Goal: Task Accomplishment & Management: Complete application form

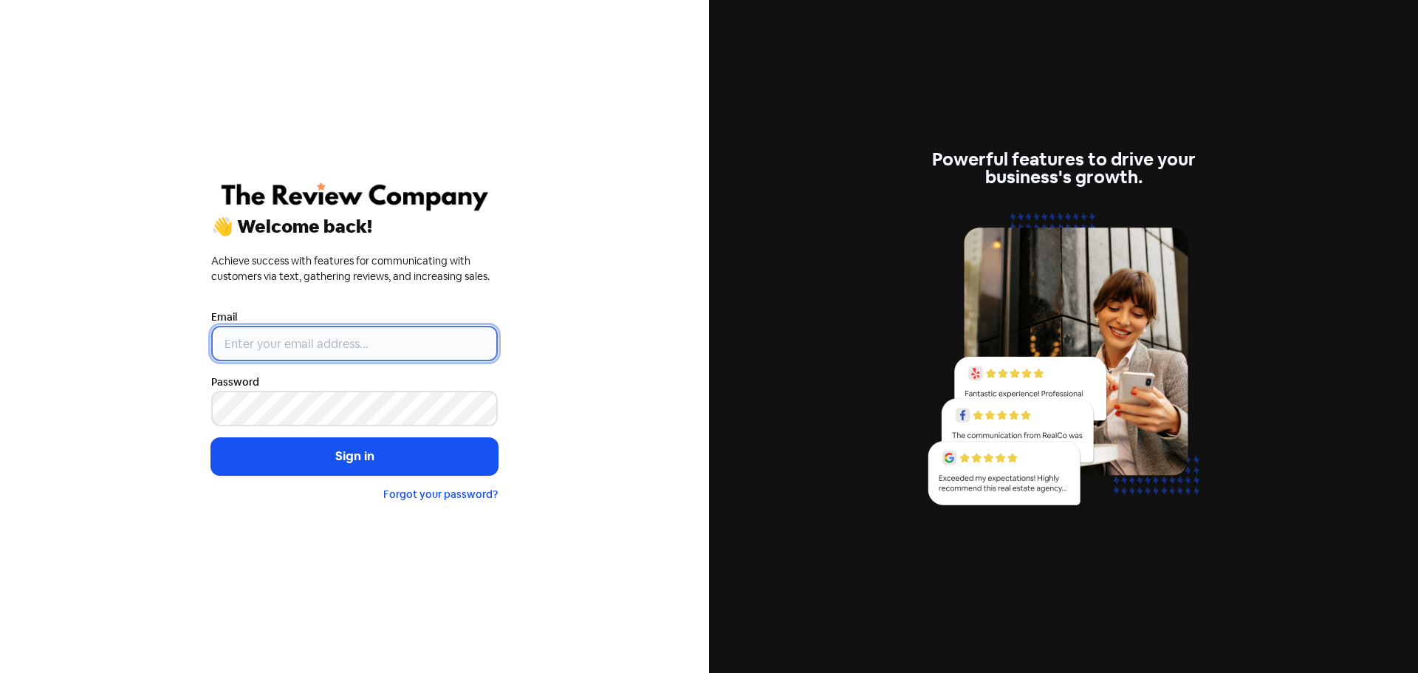
click at [252, 347] on input "email" at bounding box center [354, 343] width 286 height 35
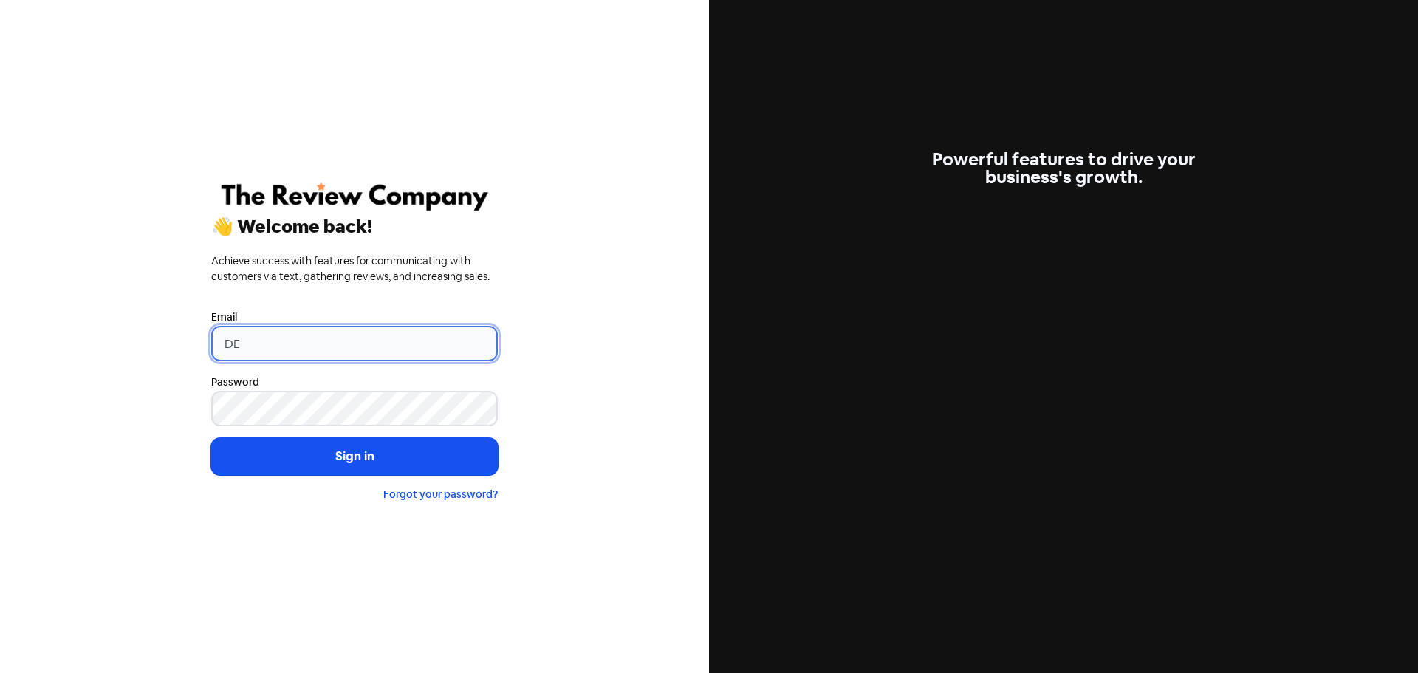
type input "[PERSON_NAME][EMAIL_ADDRESS][DOMAIN_NAME]"
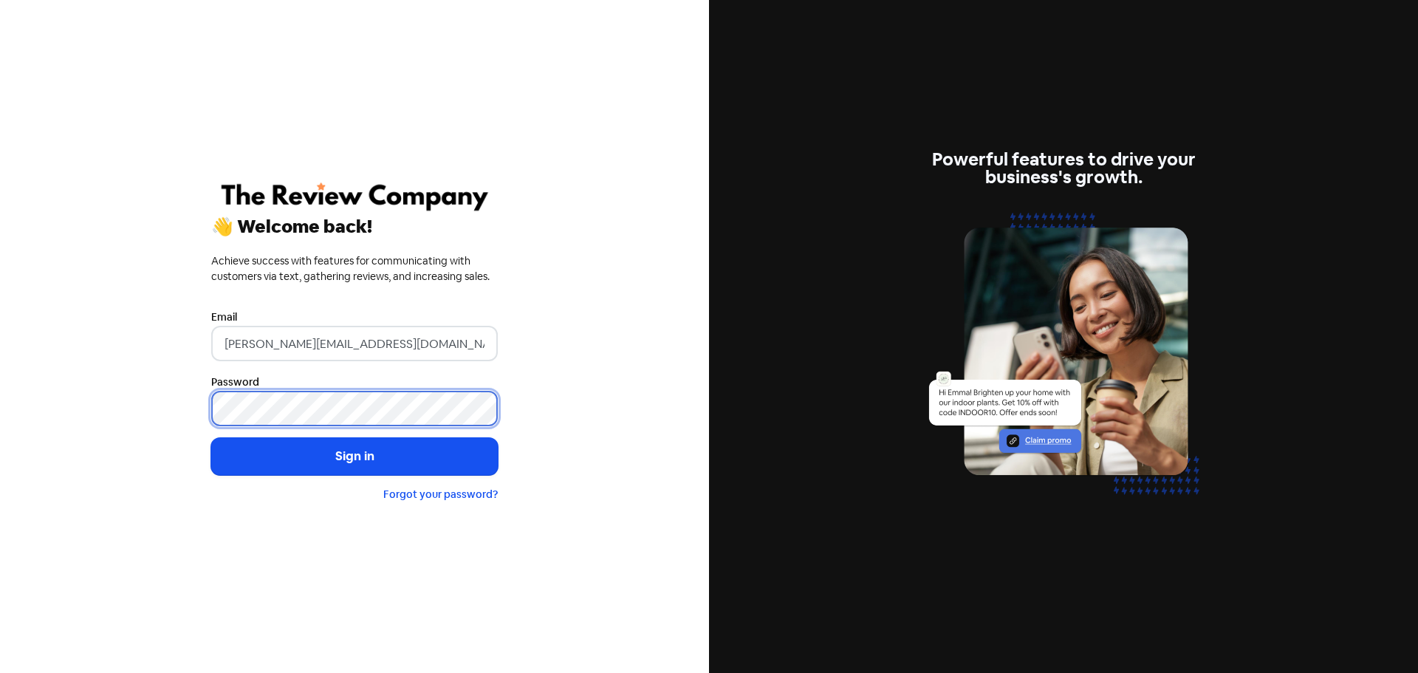
click at [211, 438] on button "Sign in" at bounding box center [354, 456] width 286 height 37
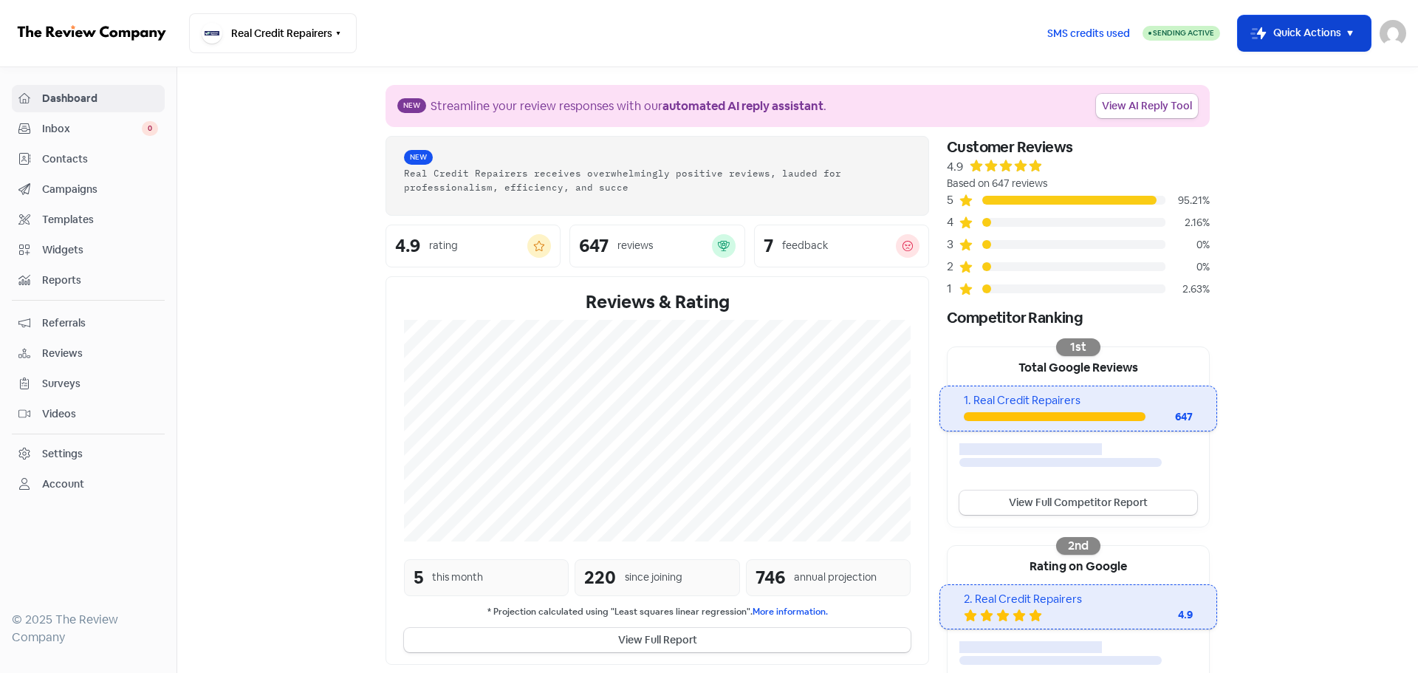
click at [1354, 25] on icon "button" at bounding box center [1350, 33] width 18 height 18
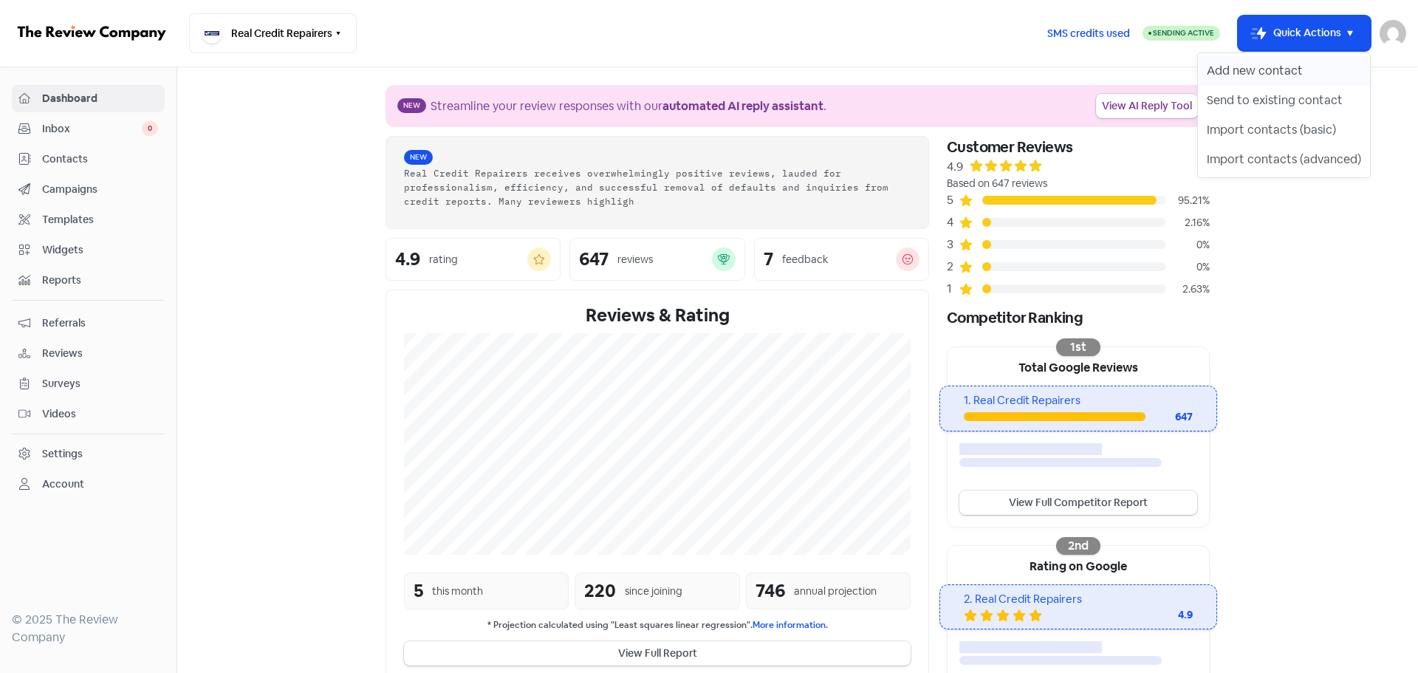
click at [1256, 78] on button "Add new contact" at bounding box center [1284, 71] width 172 height 30
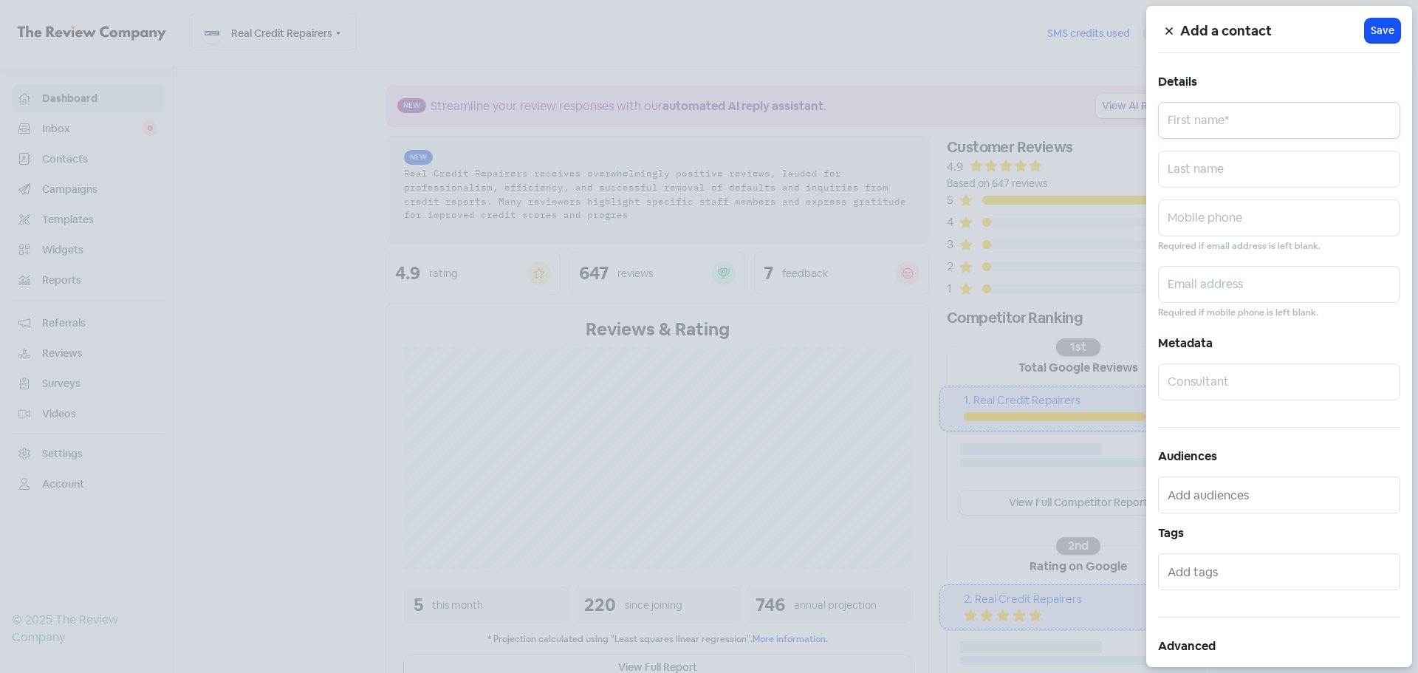
click at [1214, 136] on input "text" at bounding box center [1279, 120] width 242 height 37
paste input "[PERSON_NAME]"
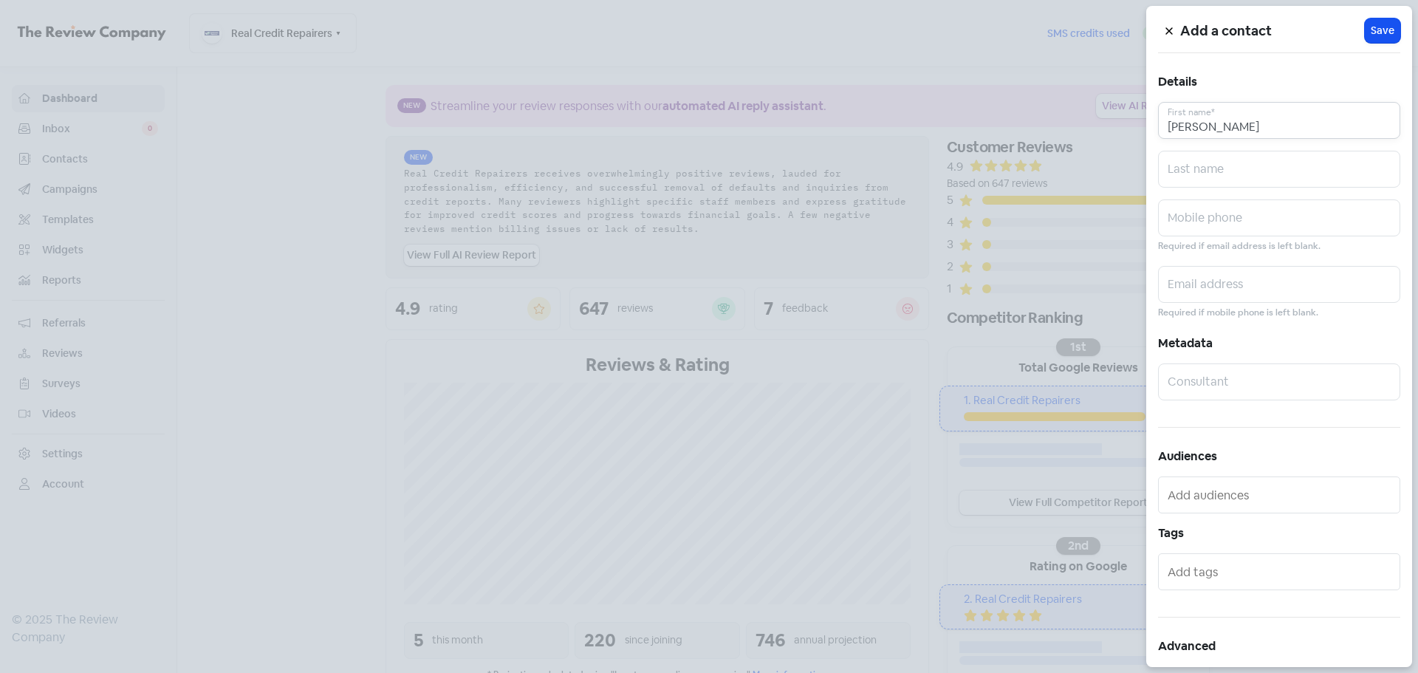
click at [1204, 135] on input "[PERSON_NAME]" at bounding box center [1279, 120] width 242 height 37
type input "[PERSON_NAME]"
paste input "Sands"
type input "Sands"
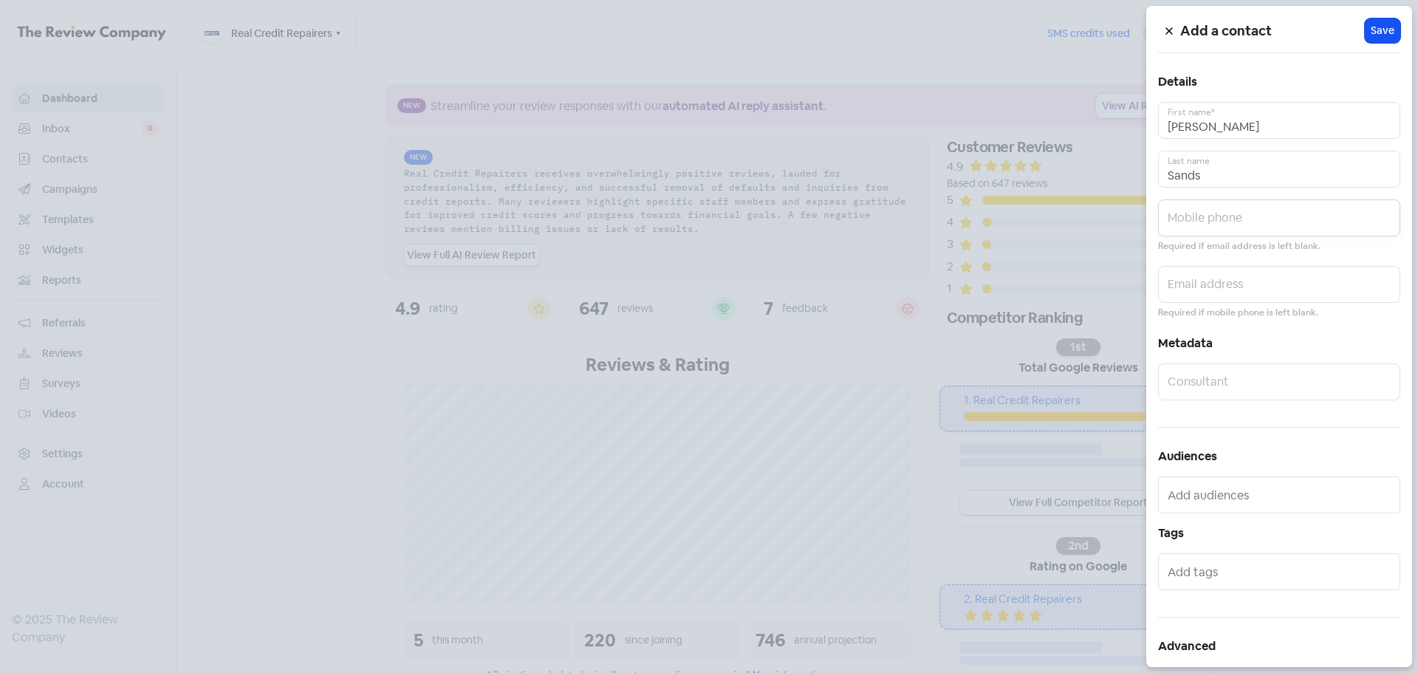
paste input "0497420744"
type input "0497420744"
paste input "[EMAIL_ADDRESS][DOMAIN_NAME]"
type input "[EMAIL_ADDRESS][DOMAIN_NAME]"
click at [1365, 22] on button "Icon For Loading Save" at bounding box center [1382, 30] width 35 height 24
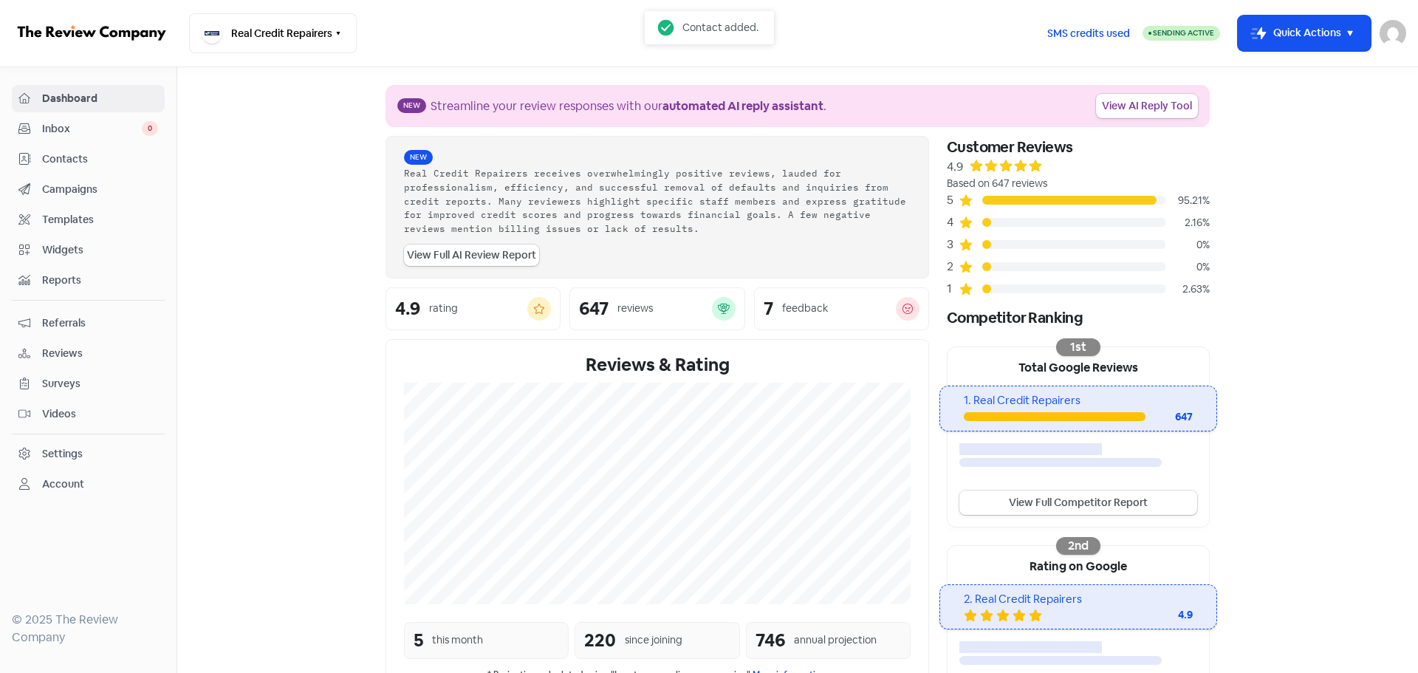
click at [1283, 131] on section "New Streamline your review responses with our automated AI reply assistant . Vi…" at bounding box center [797, 494] width 1240 height 854
